Goal: Task Accomplishment & Management: Use online tool/utility

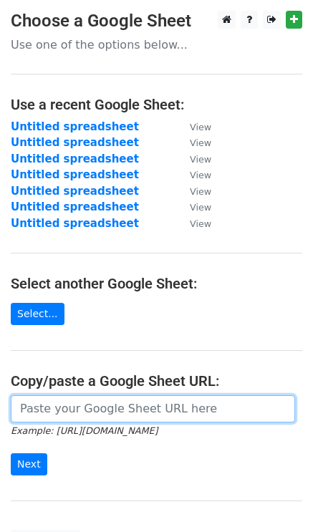
drag, startPoint x: 77, startPoint y: 409, endPoint x: 7, endPoint y: 349, distance: 91.9
click at [77, 409] on input "url" at bounding box center [153, 408] width 284 height 27
click at [47, 412] on input "url" at bounding box center [153, 408] width 284 height 27
paste input "https://docs.google.com/spreadsheets/d/11vCg7JSiDLPpA9MtHRWVG1_phZlBNdK5ONHEd5c…"
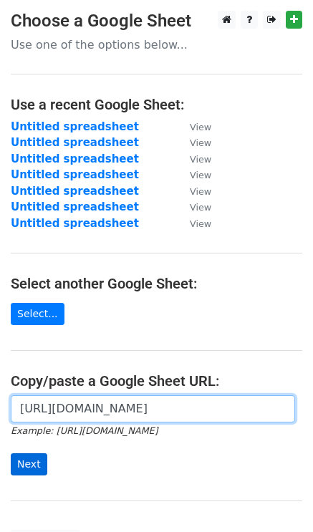
type input "https://docs.google.com/spreadsheets/d/11vCg7JSiDLPpA9MtHRWVG1_phZlBNdK5ONHEd5c…"
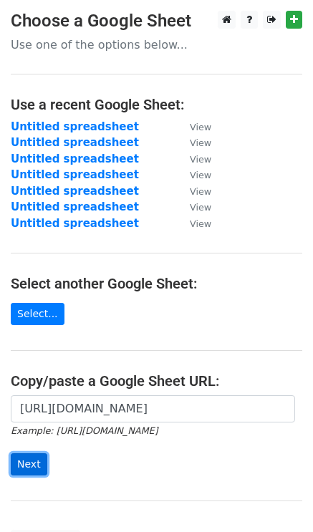
scroll to position [0, 0]
click at [39, 460] on input "Next" at bounding box center [29, 464] width 37 height 22
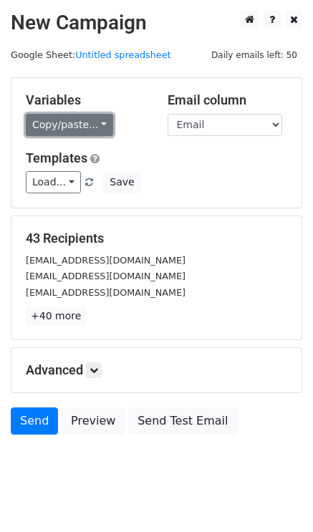
click at [46, 126] on link "Copy/paste..." at bounding box center [69, 125] width 87 height 22
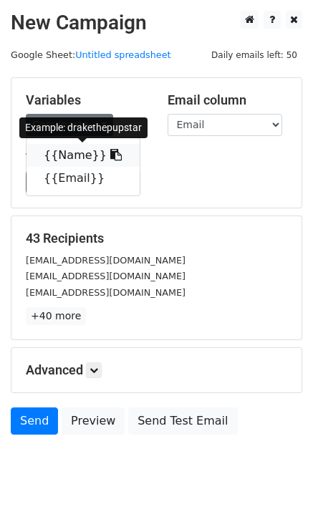
click at [57, 151] on link "{{Name}}" at bounding box center [82, 155] width 113 height 23
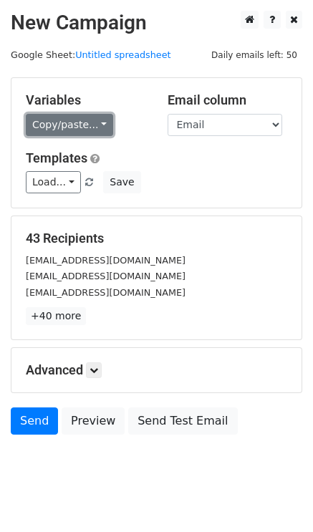
click at [49, 124] on link "Copy/paste..." at bounding box center [69, 125] width 87 height 22
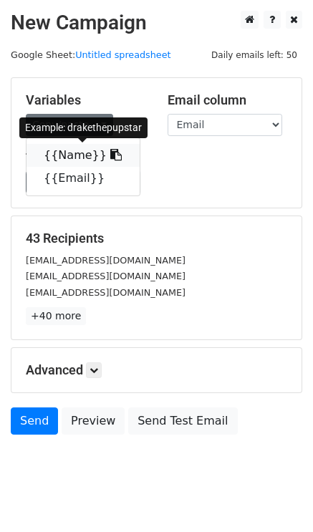
click at [74, 158] on link "{{Name}}" at bounding box center [82, 155] width 113 height 23
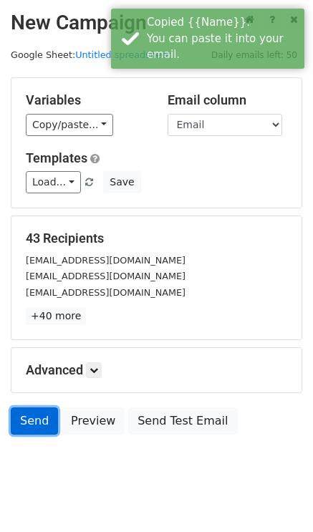
click at [34, 418] on link "Send" at bounding box center [34, 420] width 47 height 27
